Goal: Task Accomplishment & Management: Complete application form

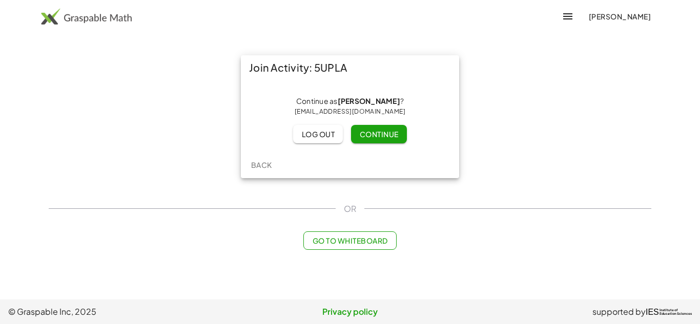
click at [512, 171] on div "Join Activity: 5UPLA Continue as [PERSON_NAME] ? [EMAIL_ADDRESS][DOMAIN_NAME] L…" at bounding box center [350, 116] width 615 height 135
click at [383, 130] on span "Continue" at bounding box center [378, 134] width 39 height 9
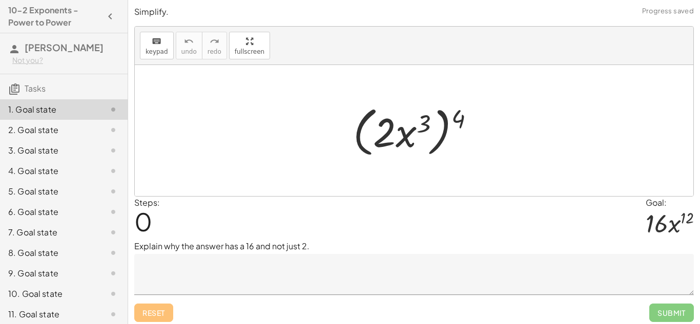
scroll to position [4, 0]
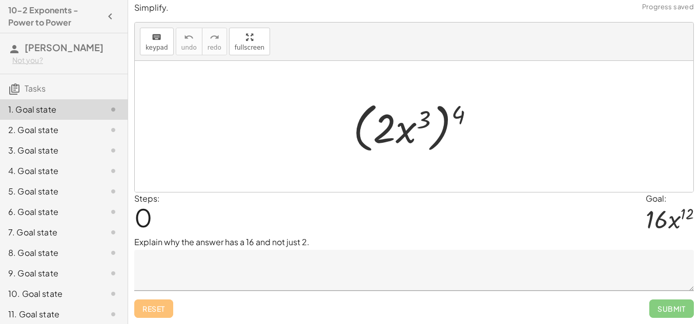
click at [295, 282] on textarea at bounding box center [413, 270] width 559 height 41
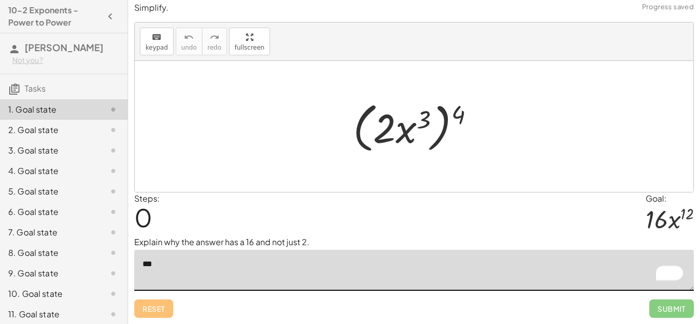
click at [675, 307] on span "Submit" at bounding box center [671, 309] width 45 height 18
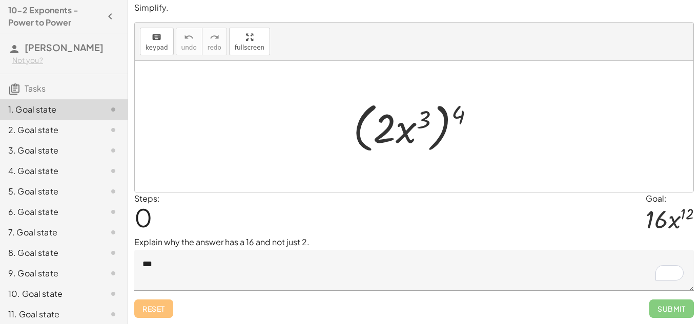
click at [165, 268] on textarea "***" at bounding box center [413, 270] width 559 height 41
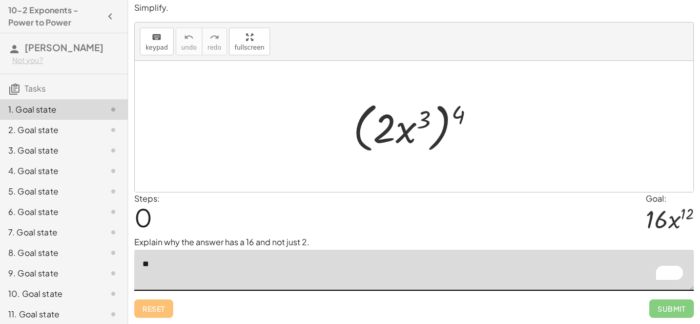
type textarea "*"
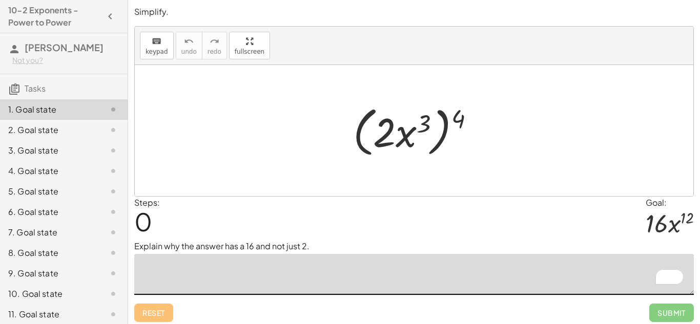
click at [270, 270] on textarea "To enrich screen reader interactions, please activate Accessibility in Grammarl…" at bounding box center [413, 274] width 559 height 41
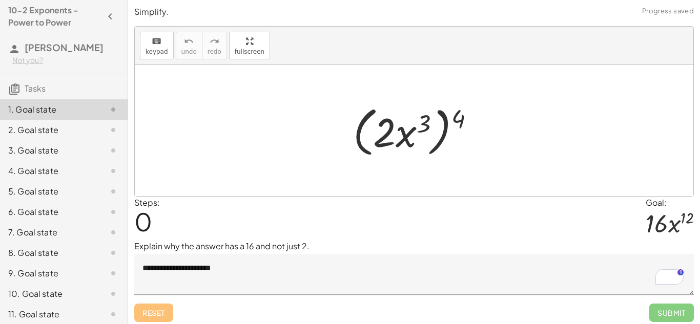
type textarea "**********"
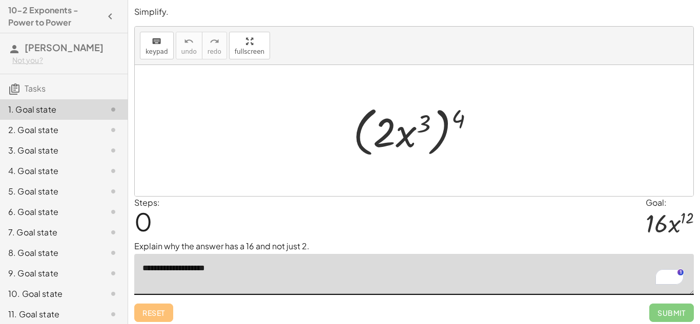
scroll to position [38, 0]
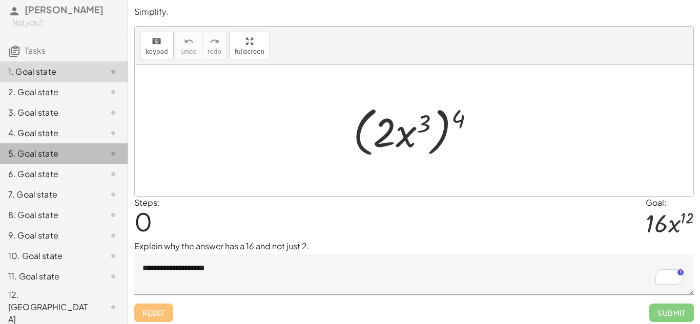
click at [85, 160] on div "5. Goal state" at bounding box center [49, 154] width 82 height 12
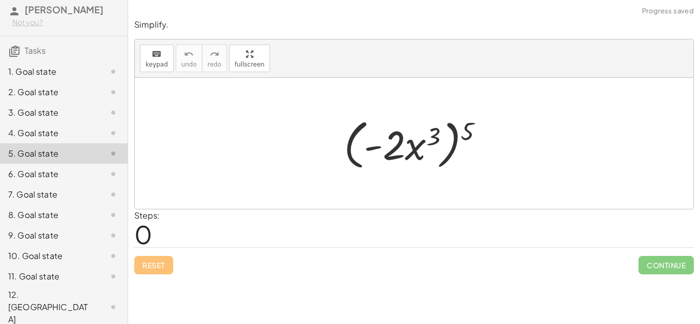
click at [79, 205] on div "6. Goal state" at bounding box center [64, 215] width 128 height 20
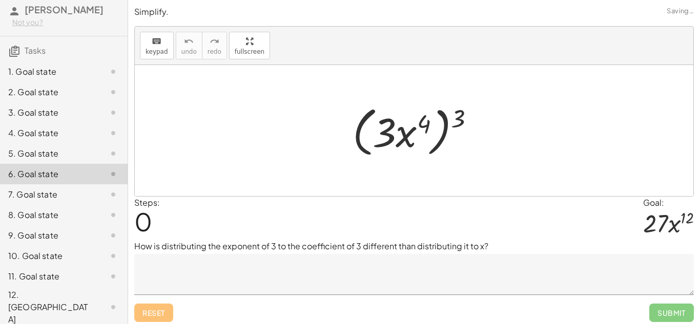
click at [65, 123] on div "2. Goal state" at bounding box center [64, 133] width 128 height 20
